Goal: Task Accomplishment & Management: Complete application form

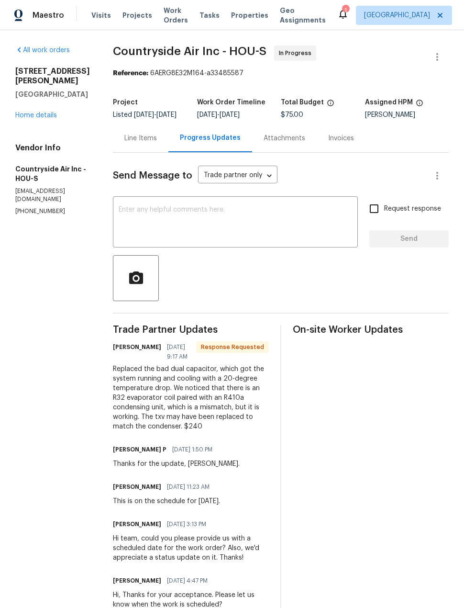
click at [251, 230] on textarea at bounding box center [236, 223] width 234 height 34
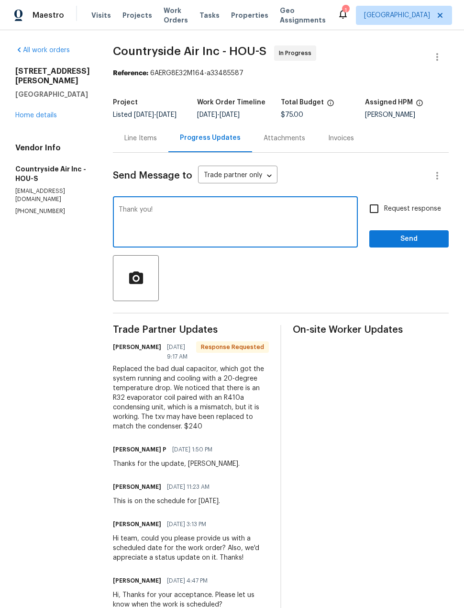
type textarea "Thank you!"
click at [377, 219] on input "Request response" at bounding box center [374, 209] width 20 height 20
checkbox input "true"
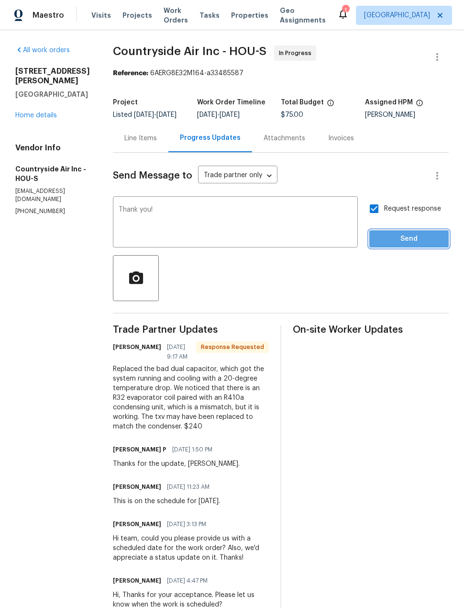
click at [428, 245] on span "Send" at bounding box center [409, 239] width 64 height 12
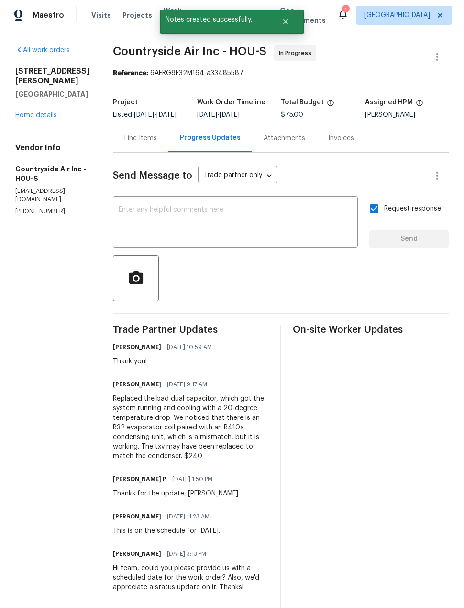
click at [150, 143] on div "Line Items" at bounding box center [140, 139] width 33 height 10
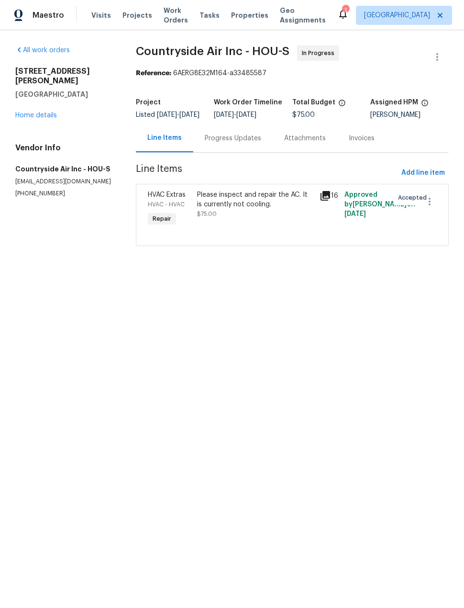
click at [45, 112] on link "Home details" at bounding box center [36, 115] width 42 height 7
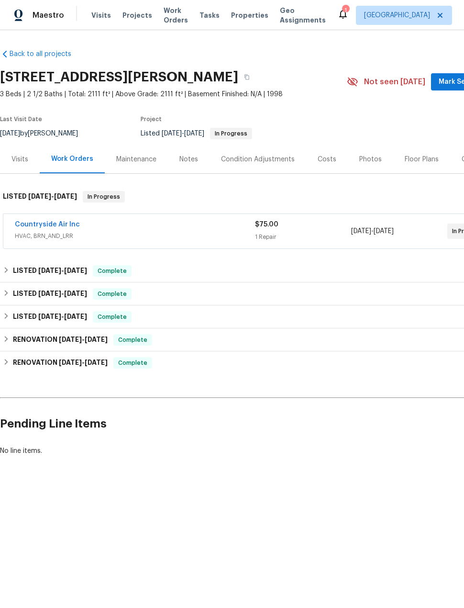
click at [143, 14] on span "Projects" at bounding box center [138, 16] width 30 height 10
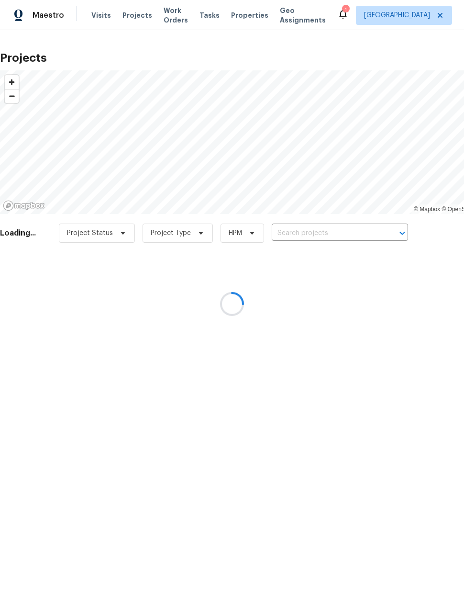
click at [307, 234] on div at bounding box center [232, 304] width 464 height 608
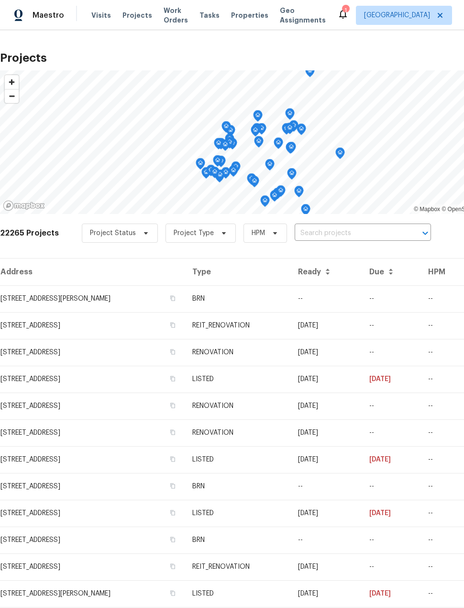
click at [347, 234] on input "text" at bounding box center [350, 233] width 110 height 15
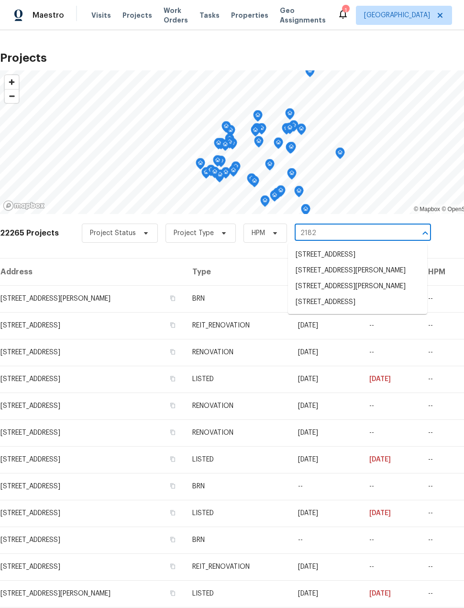
type input "21827"
click at [407, 279] on li "[STREET_ADDRESS]" at bounding box center [357, 271] width 139 height 16
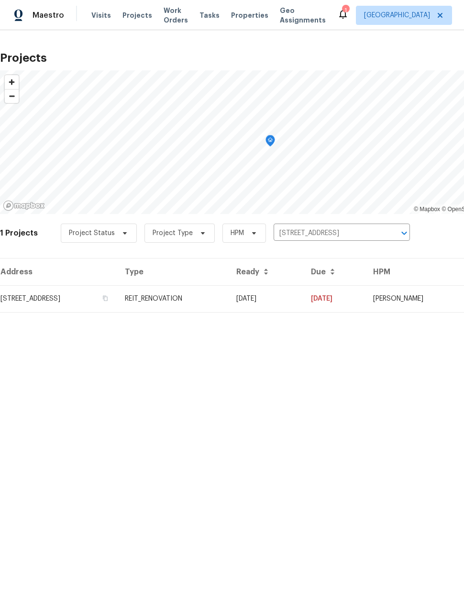
click at [96, 303] on td "[STREET_ADDRESS]" at bounding box center [58, 298] width 117 height 27
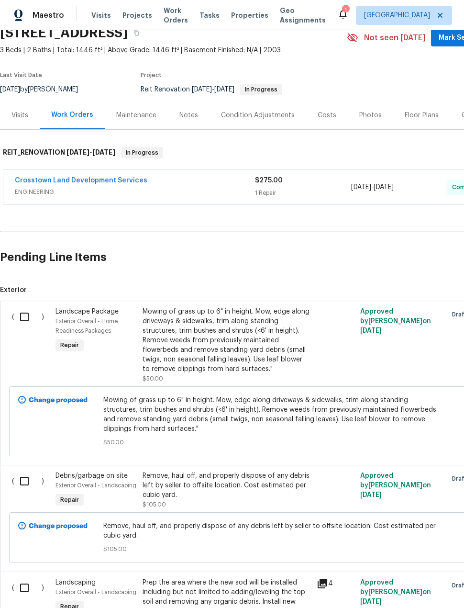
scroll to position [44, 0]
click at [28, 315] on input "checkbox" at bounding box center [27, 317] width 27 height 20
checkbox input "true"
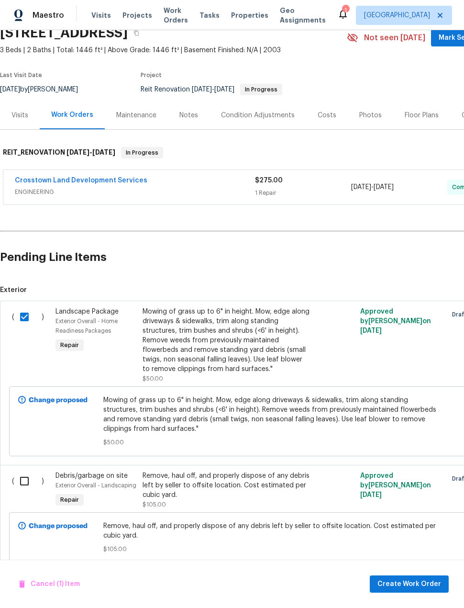
click at [21, 483] on input "checkbox" at bounding box center [27, 481] width 27 height 20
checkbox input "true"
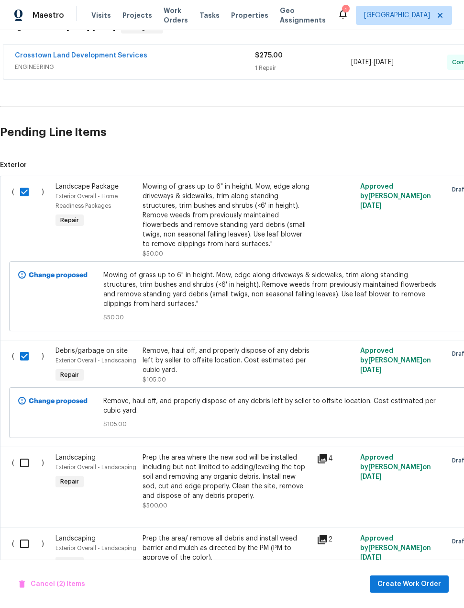
scroll to position [170, 0]
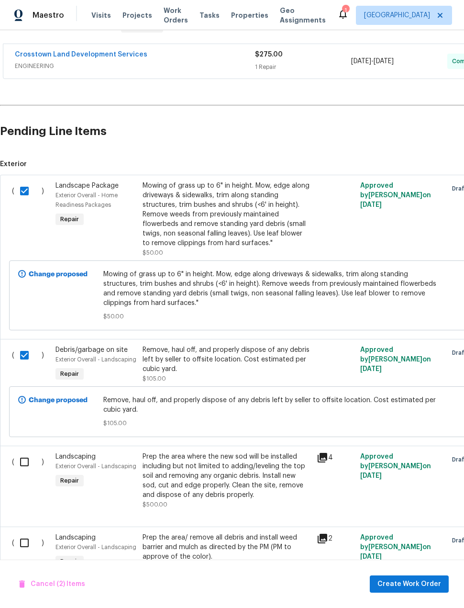
click at [19, 466] on input "checkbox" at bounding box center [27, 462] width 27 height 20
checkbox input "true"
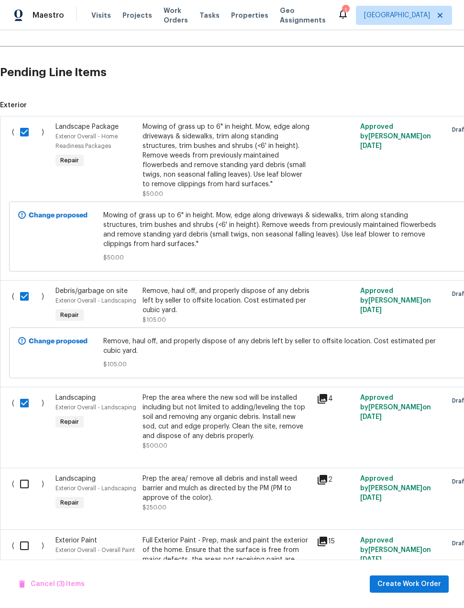
scroll to position [230, 0]
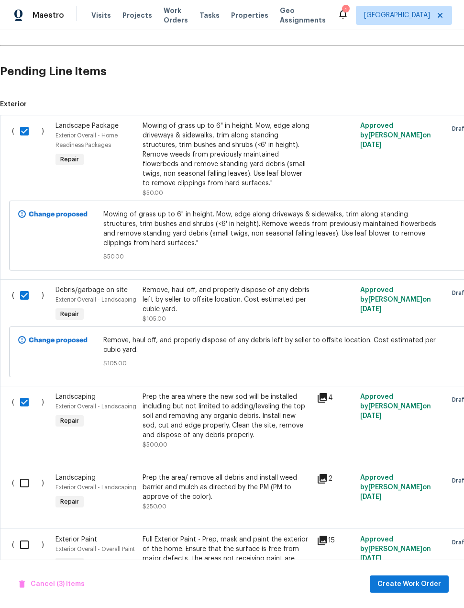
click at [18, 489] on input "checkbox" at bounding box center [27, 483] width 27 height 20
checkbox input "true"
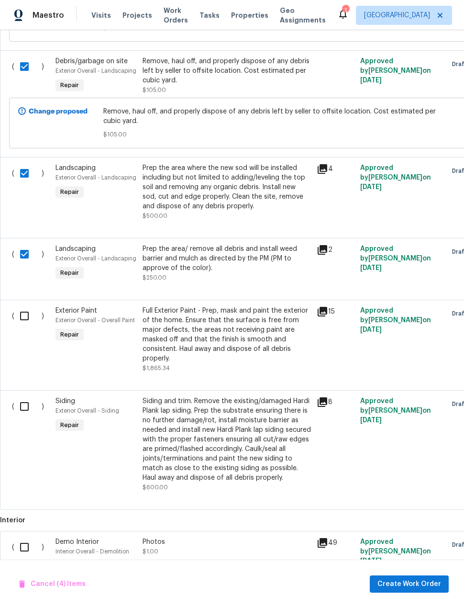
scroll to position [460, 0]
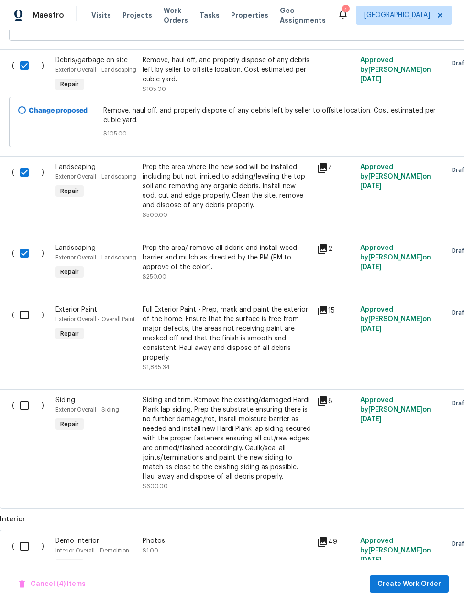
click at [20, 316] on input "checkbox" at bounding box center [27, 315] width 27 height 20
checkbox input "true"
click at [28, 415] on input "checkbox" at bounding box center [27, 405] width 27 height 20
checkbox input "true"
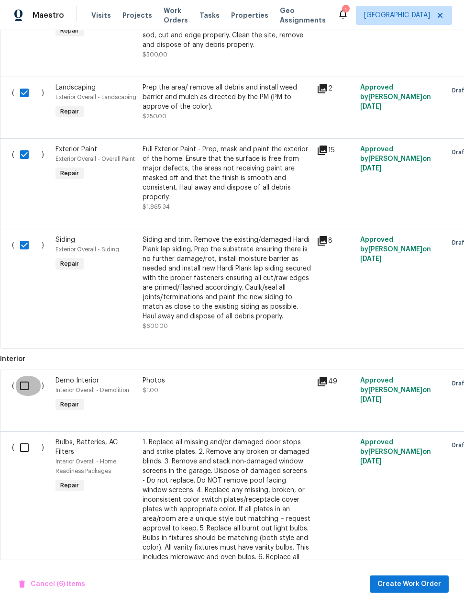
scroll to position [620, 0]
click at [21, 396] on input "checkbox" at bounding box center [27, 386] width 27 height 20
checkbox input "true"
click at [25, 458] on input "checkbox" at bounding box center [27, 448] width 27 height 20
checkbox input "true"
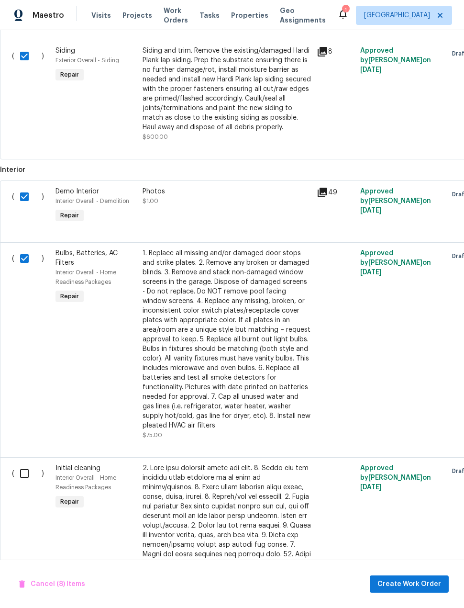
scroll to position [810, 0]
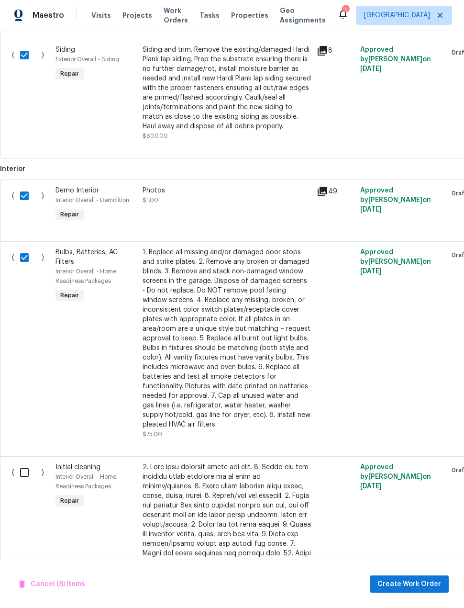
click at [25, 206] on input "checkbox" at bounding box center [27, 196] width 27 height 20
checkbox input "false"
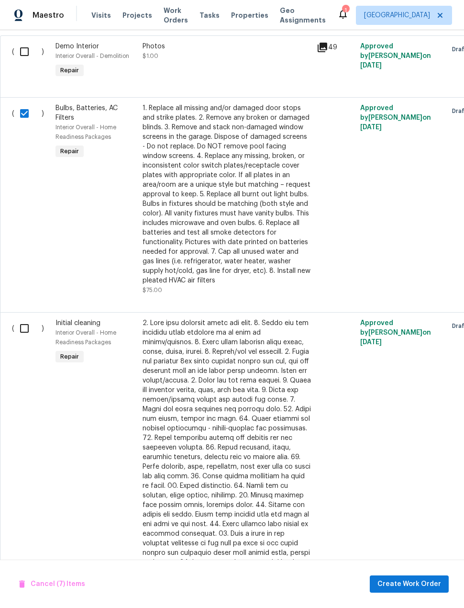
scroll to position [954, 0]
click at [22, 338] on input "checkbox" at bounding box center [27, 328] width 27 height 20
checkbox input "true"
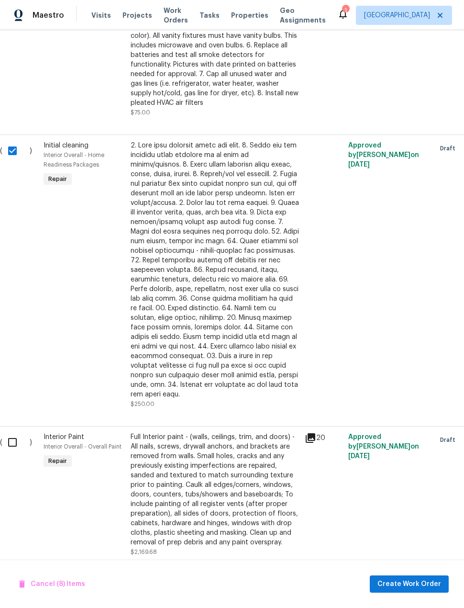
scroll to position [1132, 13]
click at [13, 447] on input "checkbox" at bounding box center [14, 442] width 27 height 20
checkbox input "true"
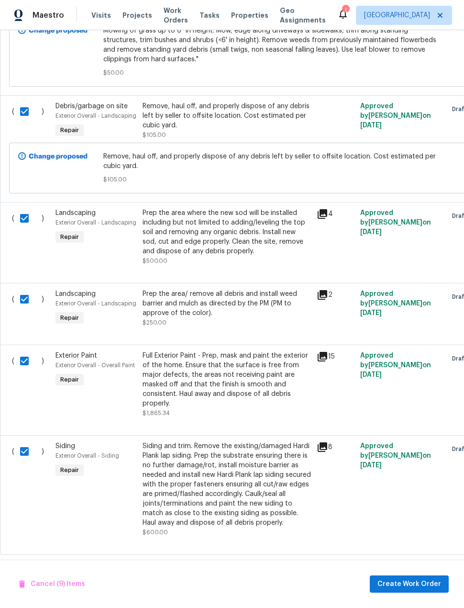
scroll to position [282, -1]
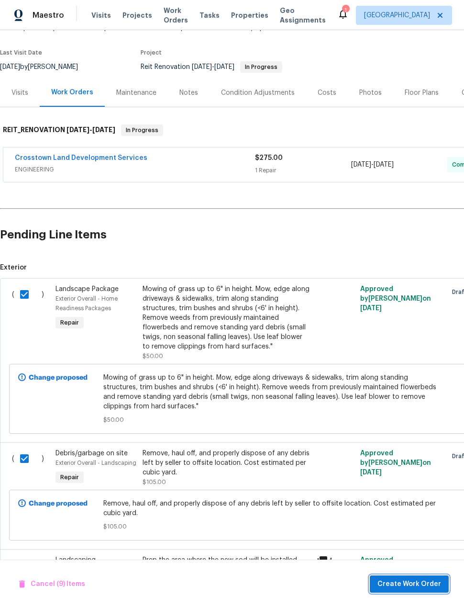
click at [427, 584] on span "Create Work Order" at bounding box center [410, 584] width 64 height 12
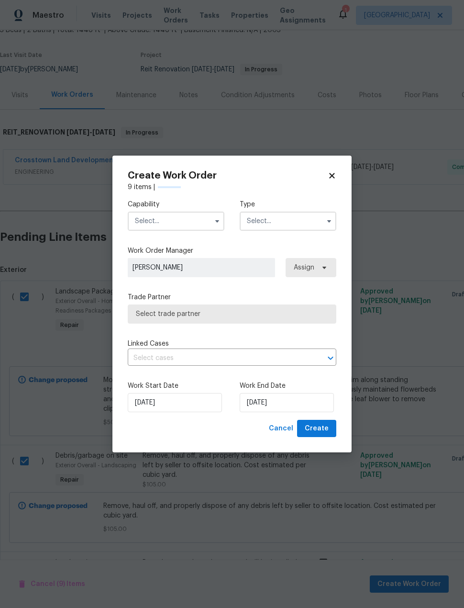
scroll to position [64, 0]
click at [195, 224] on input "text" at bounding box center [176, 221] width 97 height 19
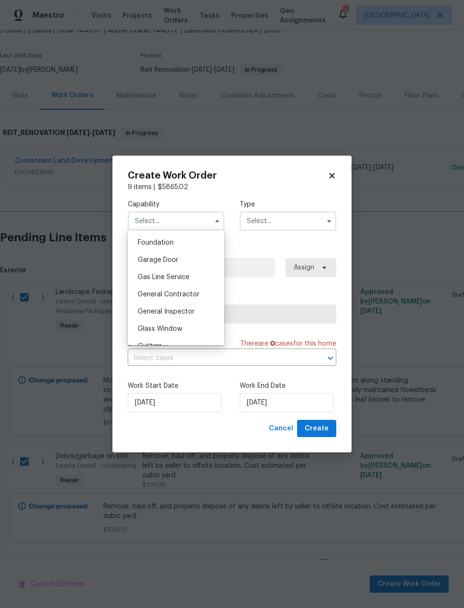
scroll to position [414, 0]
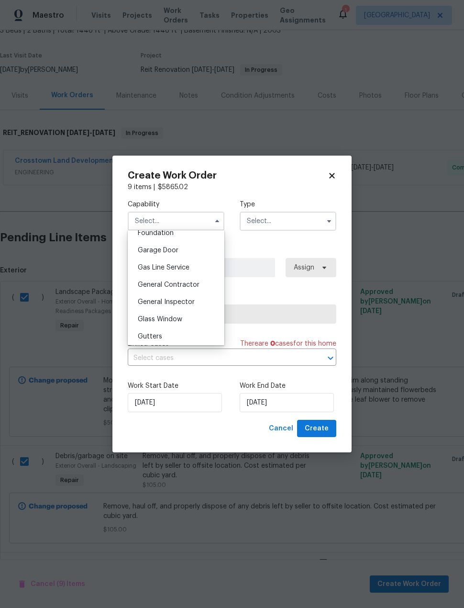
click at [207, 280] on div "General Contractor" at bounding box center [176, 284] width 92 height 17
type input "General Contractor"
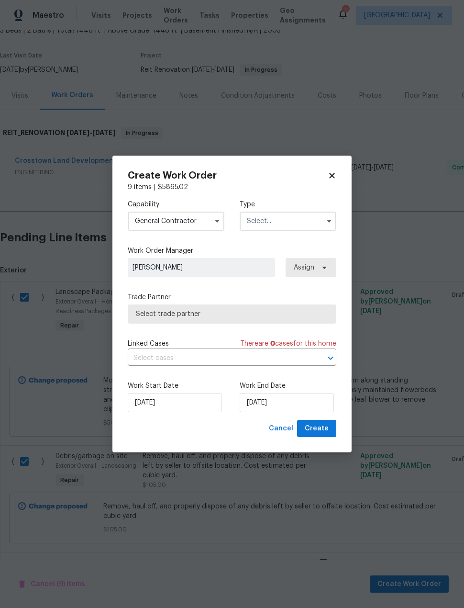
click at [315, 224] on input "text" at bounding box center [288, 221] width 97 height 19
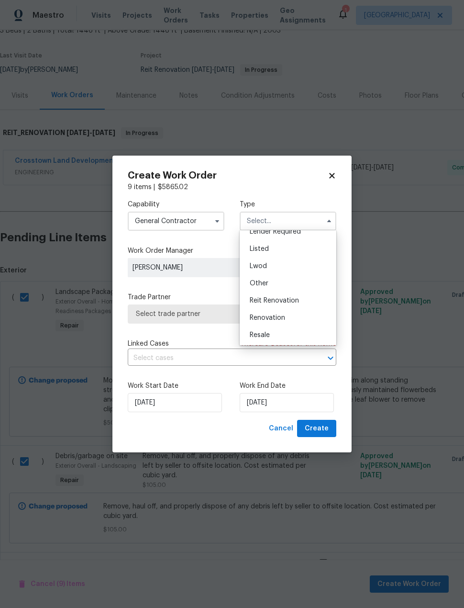
scroll to position [79, 0]
click at [314, 304] on div "Reit Renovation" at bounding box center [288, 300] width 92 height 17
type input "Reit Renovation"
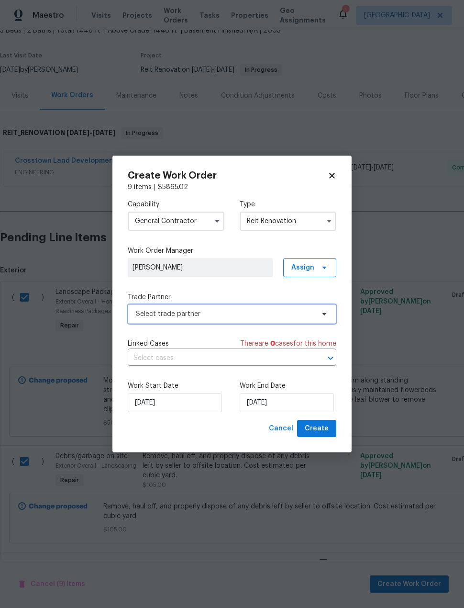
click at [328, 313] on icon at bounding box center [325, 314] width 8 height 8
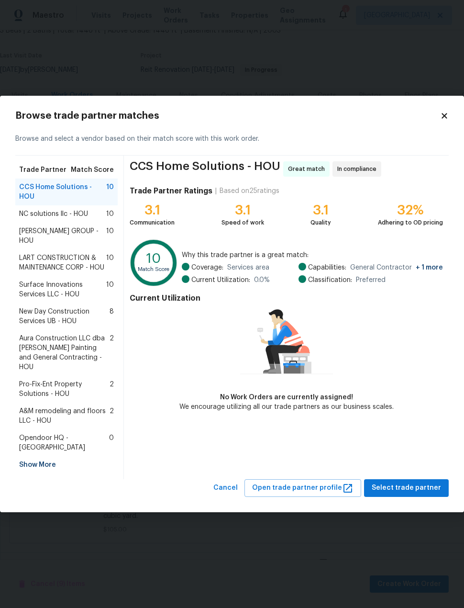
click at [90, 215] on div "NC solutions llc - HOU 10" at bounding box center [66, 214] width 95 height 10
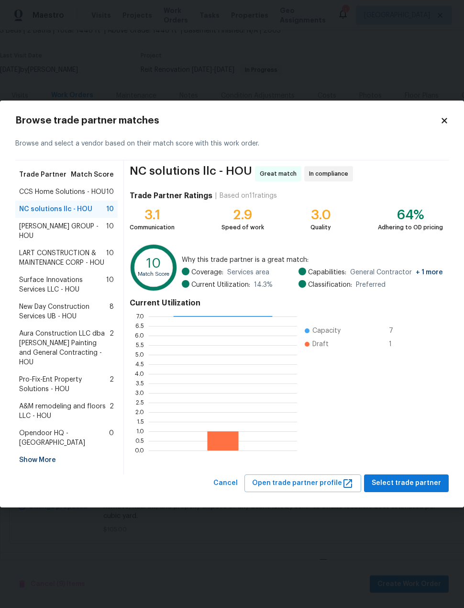
click at [98, 237] on span "[PERSON_NAME] GROUP - HOU" at bounding box center [62, 231] width 87 height 19
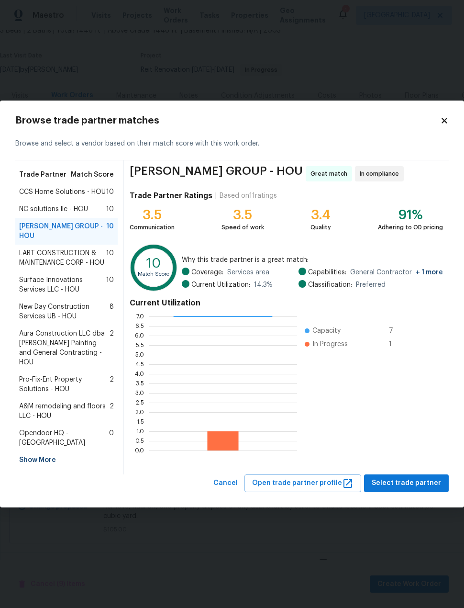
click at [71, 259] on span "LART CONSTRUCTION & MAINTENANCE CORP - HOU" at bounding box center [62, 257] width 87 height 19
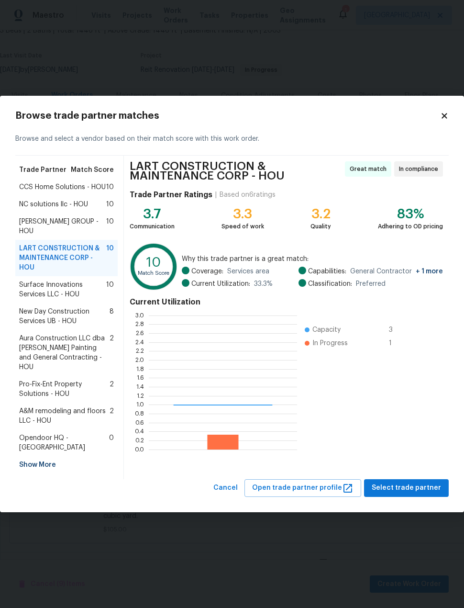
scroll to position [134, 148]
click at [69, 292] on span "Surface Innovations Services LLC - HOU" at bounding box center [62, 289] width 87 height 19
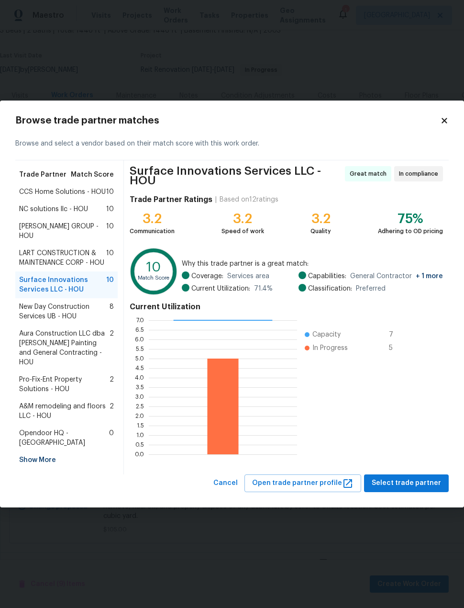
click at [89, 230] on span "[PERSON_NAME] GROUP - HOU" at bounding box center [62, 231] width 87 height 19
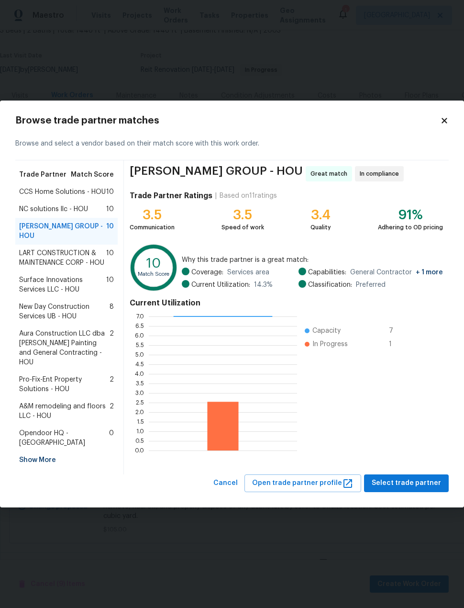
click at [432, 474] on button "Select trade partner" at bounding box center [406, 483] width 85 height 18
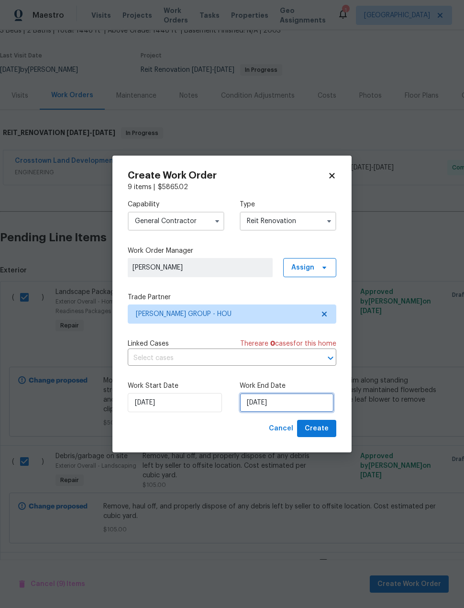
click at [318, 404] on input "[DATE]" at bounding box center [287, 402] width 94 height 19
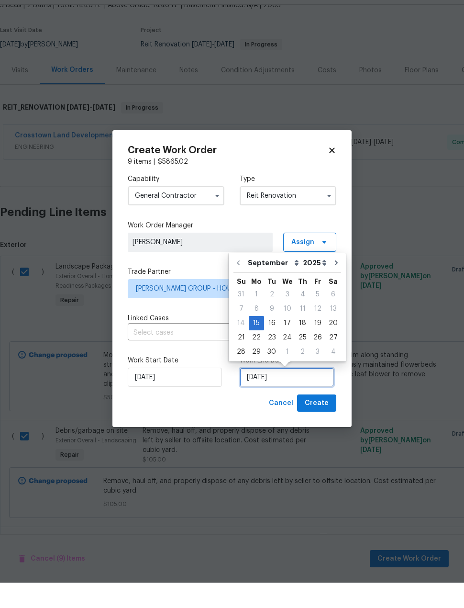
scroll to position [9, 0]
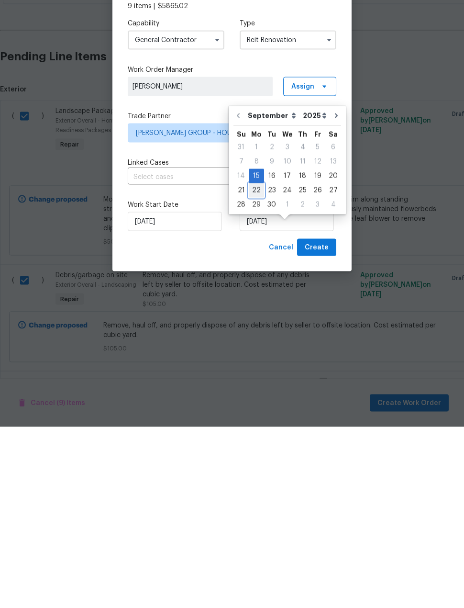
click at [256, 365] on div "22" at bounding box center [256, 371] width 15 height 13
type input "[DATE]"
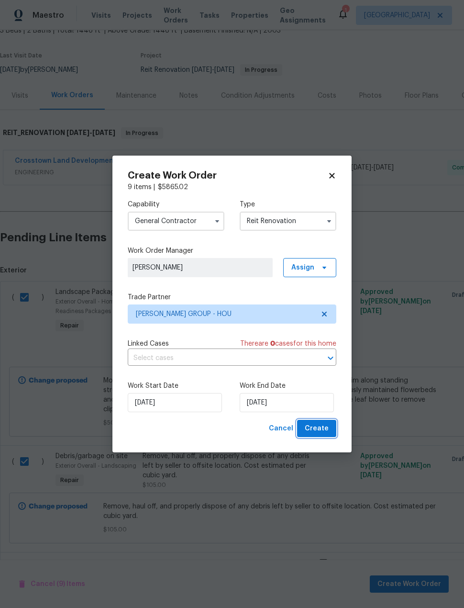
click at [329, 431] on button "Create" at bounding box center [316, 429] width 39 height 18
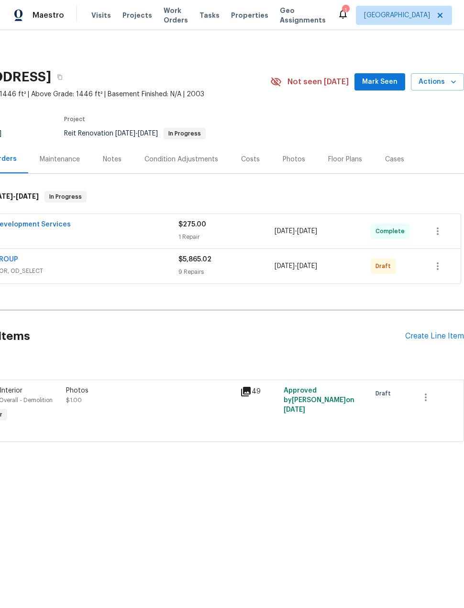
scroll to position [0, 77]
click at [442, 337] on div "Create Line Item" at bounding box center [434, 336] width 59 height 9
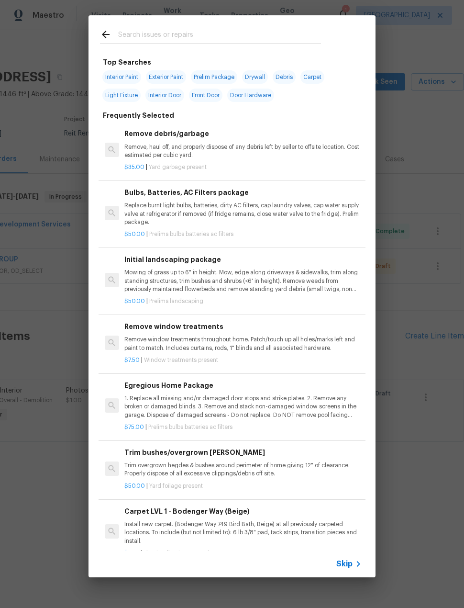
click at [215, 29] on input "text" at bounding box center [219, 36] width 203 height 14
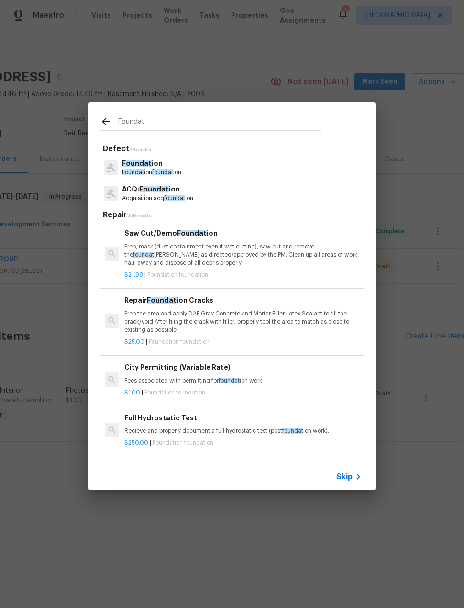
type input "Foundat"
click at [307, 160] on div "Foundat ion Foundat ion foundat ion" at bounding box center [232, 168] width 264 height 26
click at [307, 159] on div "Foundat ion Foundat ion foundat ion" at bounding box center [232, 168] width 264 height 26
click at [299, 173] on div "Foundat ion Foundat ion foundat ion" at bounding box center [232, 168] width 264 height 26
click at [279, 178] on div "Foundat ion Foundat ion foundat ion" at bounding box center [232, 168] width 264 height 26
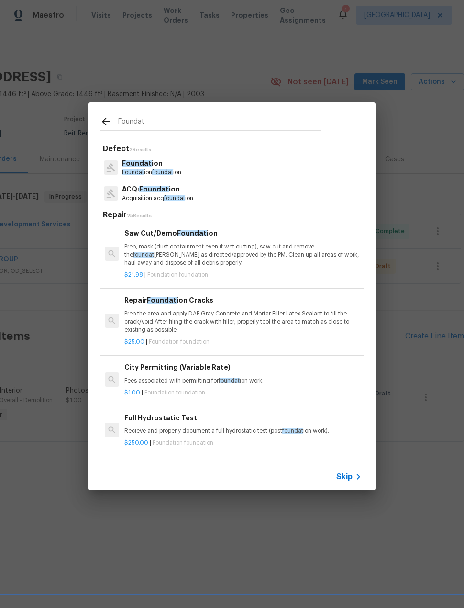
click at [171, 170] on span "foundat" at bounding box center [162, 172] width 21 height 6
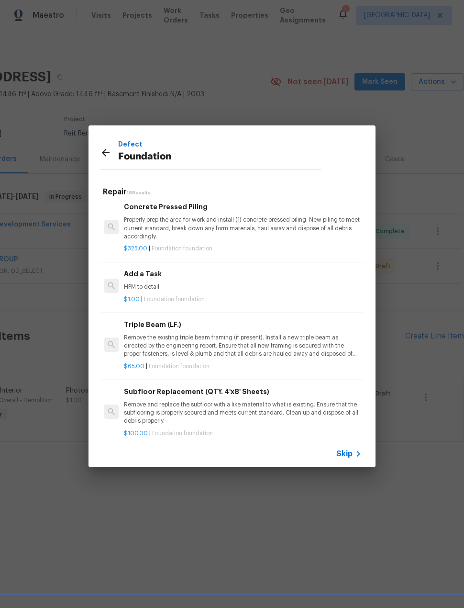
scroll to position [726, 1]
click at [239, 289] on p "HPM to detail" at bounding box center [242, 287] width 237 height 8
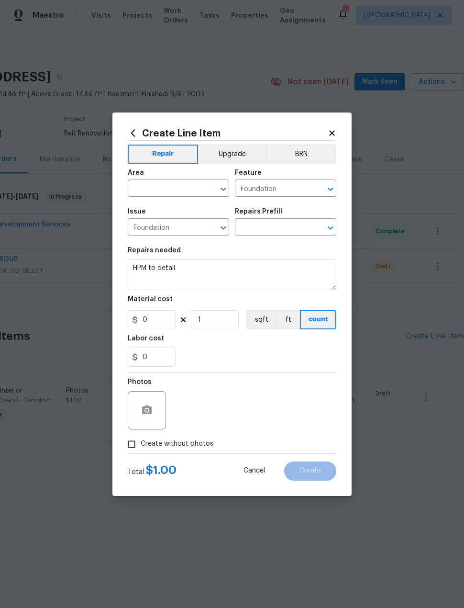
type input "Add a Task $1.00"
type input "1"
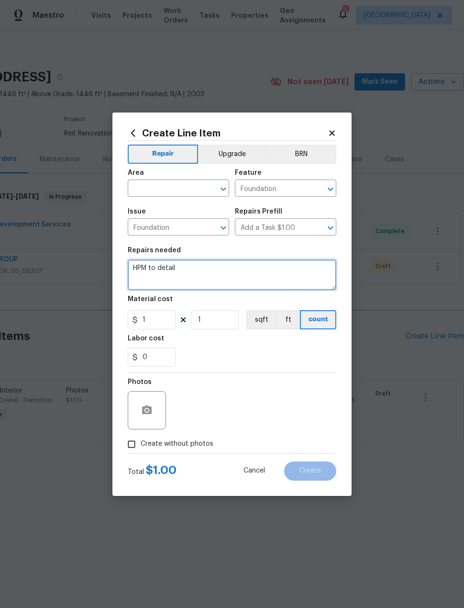
click at [239, 288] on textarea "HPM to detail" at bounding box center [232, 274] width 209 height 31
click at [229, 274] on textarea "HPM to detail" at bounding box center [232, 274] width 209 height 31
type textarea "H"
type textarea "Foundation repair based on a bid received"
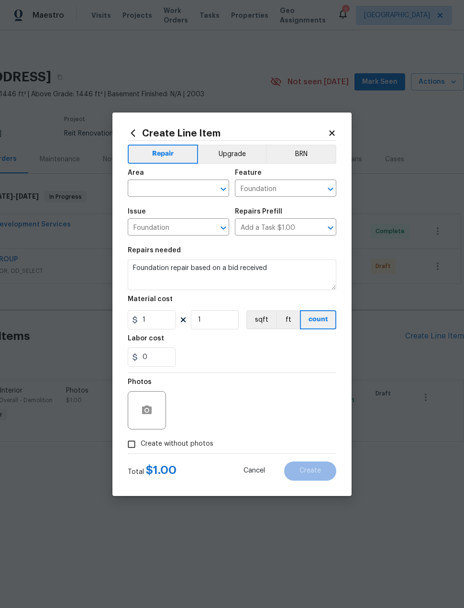
click at [165, 191] on input "text" at bounding box center [165, 189] width 75 height 15
click at [210, 206] on li "Exterior Overall" at bounding box center [178, 210] width 101 height 16
type input "Exterior Overall"
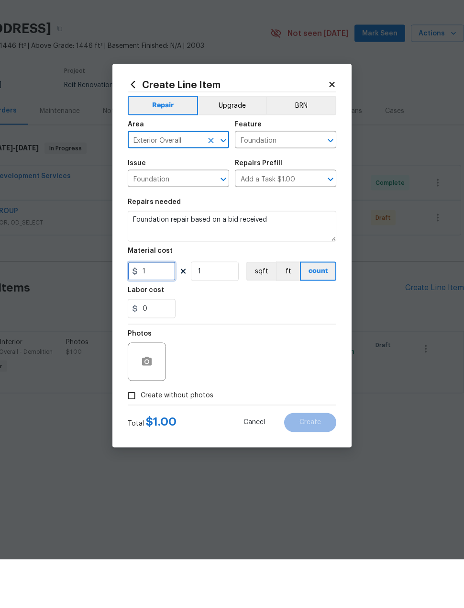
click at [163, 310] on input "1" at bounding box center [152, 319] width 48 height 19
type input "4204"
click at [283, 348] on div "0" at bounding box center [232, 357] width 209 height 19
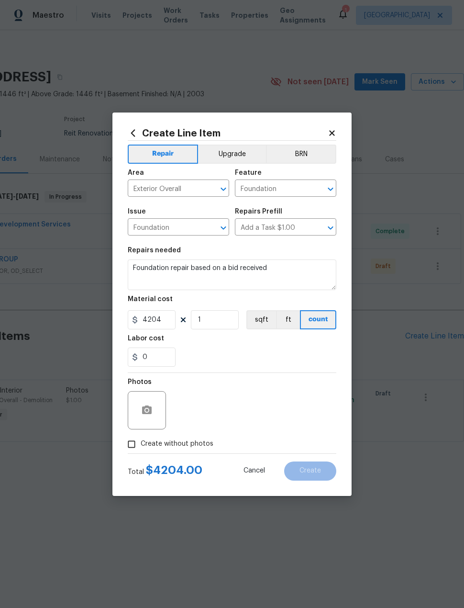
click at [290, 410] on div "Photos" at bounding box center [232, 404] width 209 height 62
click at [260, 379] on div "Photos" at bounding box center [232, 404] width 209 height 62
click at [129, 446] on input "Create without photos" at bounding box center [132, 444] width 18 height 18
checkbox input "true"
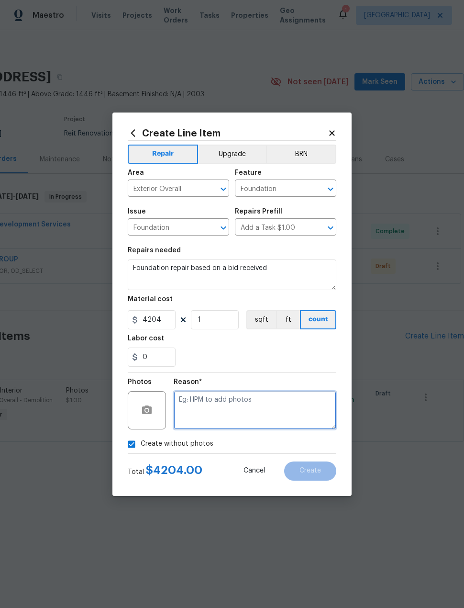
click at [267, 405] on textarea at bounding box center [255, 410] width 163 height 38
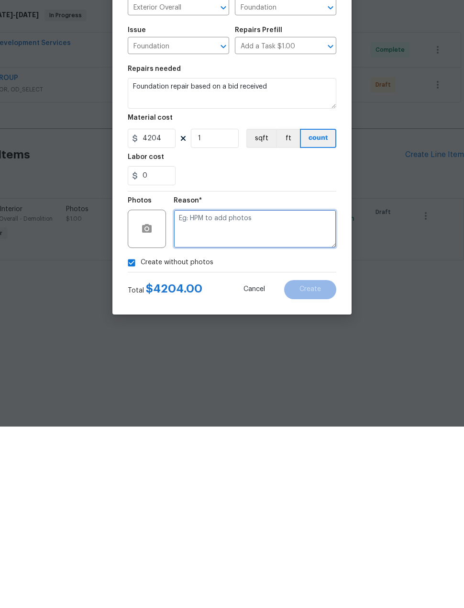
scroll to position [0, 0]
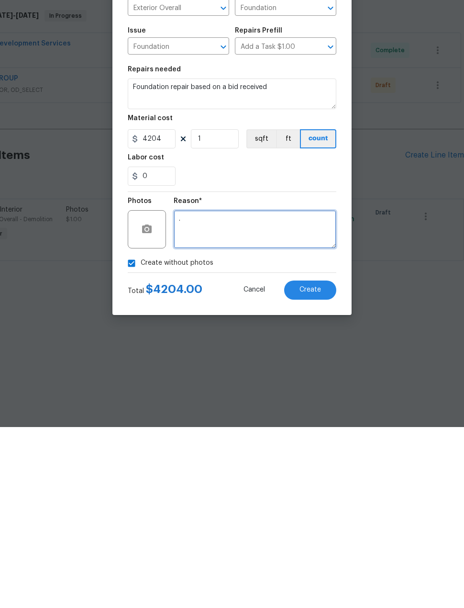
type textarea "."
click at [327, 461] on button "Create" at bounding box center [310, 470] width 52 height 19
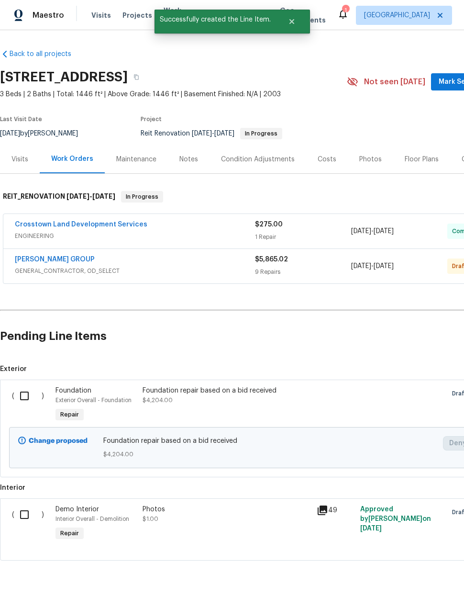
scroll to position [0, 0]
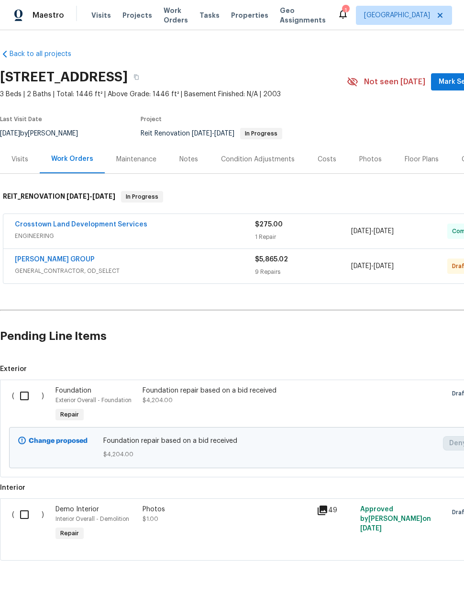
click at [28, 395] on input "checkbox" at bounding box center [27, 396] width 27 height 20
checkbox input "true"
click at [439, 581] on span "Create Work Order" at bounding box center [410, 584] width 64 height 12
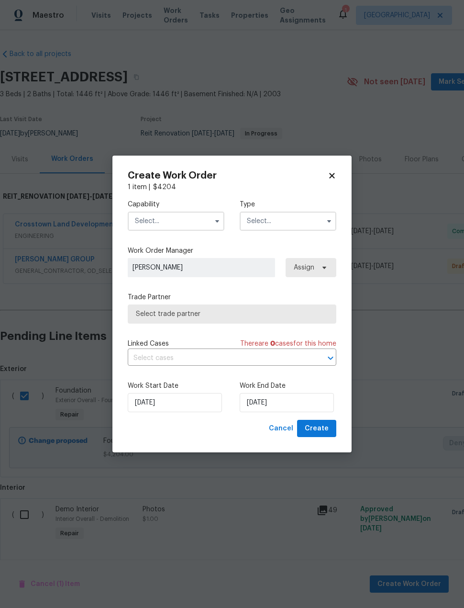
click at [188, 222] on input "text" at bounding box center [176, 221] width 97 height 19
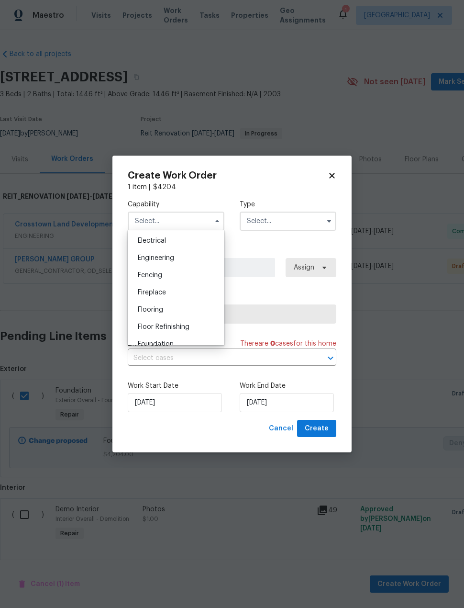
scroll to position [309, 0]
click at [185, 342] on div "Foundation" at bounding box center [176, 338] width 92 height 17
type input "Foundation"
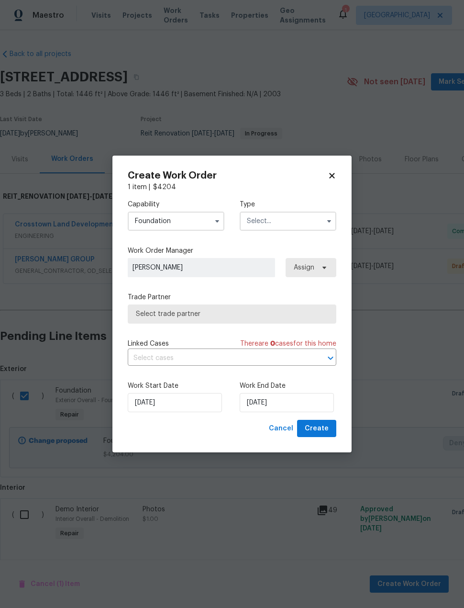
click at [310, 223] on input "text" at bounding box center [288, 221] width 97 height 19
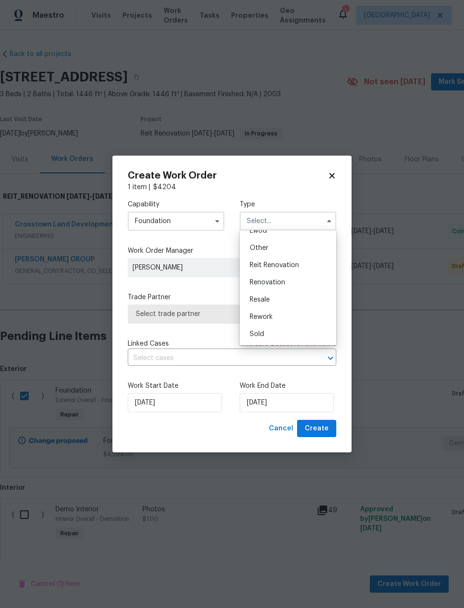
scroll to position [114, 0]
click at [309, 269] on div "Reit Renovation" at bounding box center [288, 265] width 92 height 17
type input "Reit Renovation"
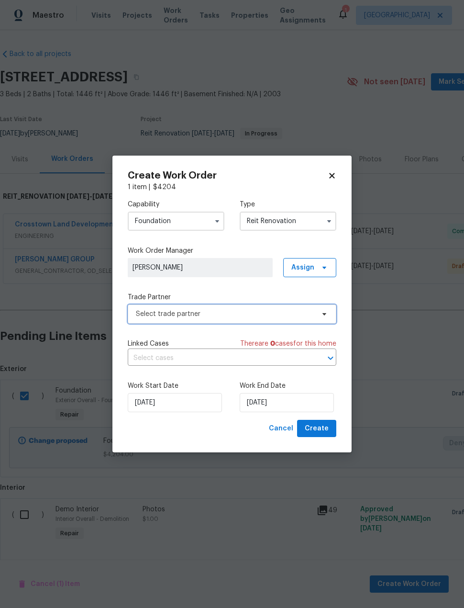
click at [306, 316] on span "Select trade partner" at bounding box center [225, 314] width 179 height 10
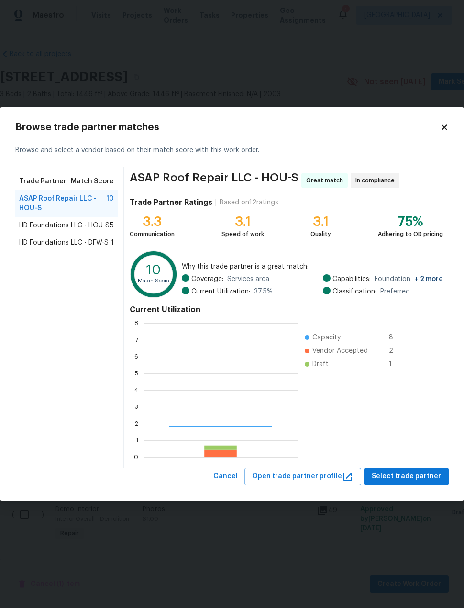
scroll to position [134, 154]
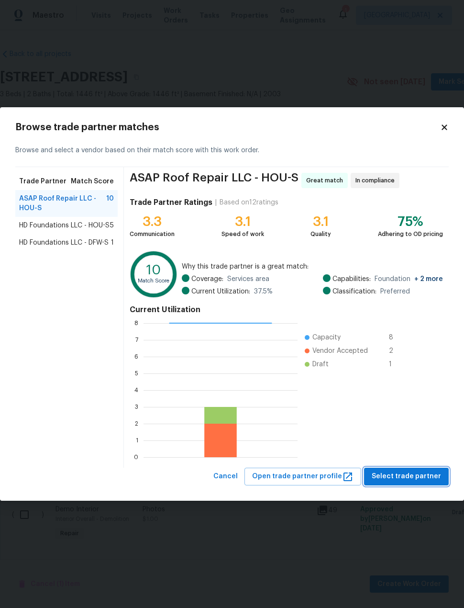
click at [437, 478] on span "Select trade partner" at bounding box center [406, 477] width 69 height 12
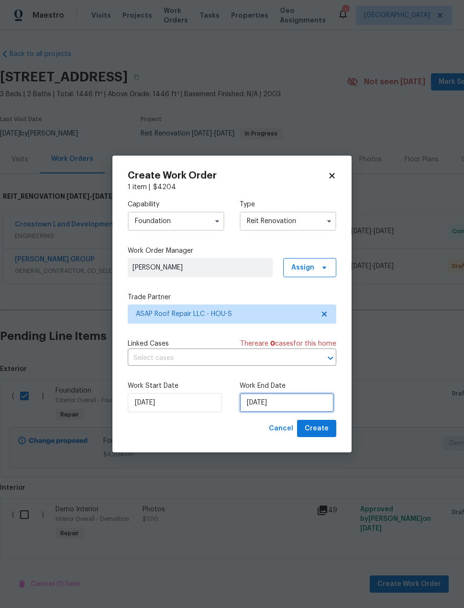
click at [315, 407] on input "[DATE]" at bounding box center [287, 402] width 94 height 19
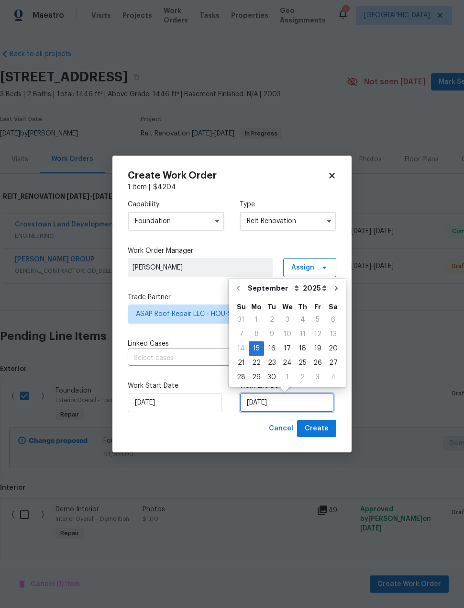
scroll to position [9, 0]
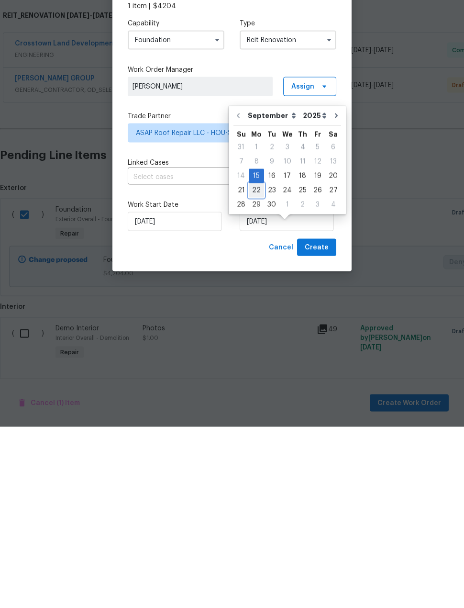
click at [258, 365] on div "22" at bounding box center [256, 371] width 15 height 13
type input "[DATE]"
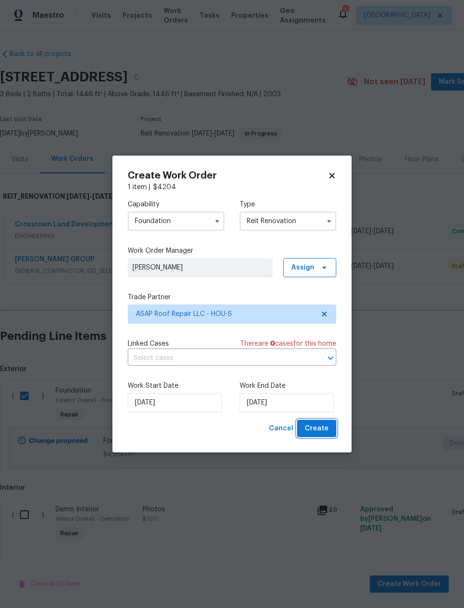
click at [331, 427] on button "Create" at bounding box center [316, 429] width 39 height 18
